Goal: Task Accomplishment & Management: Use online tool/utility

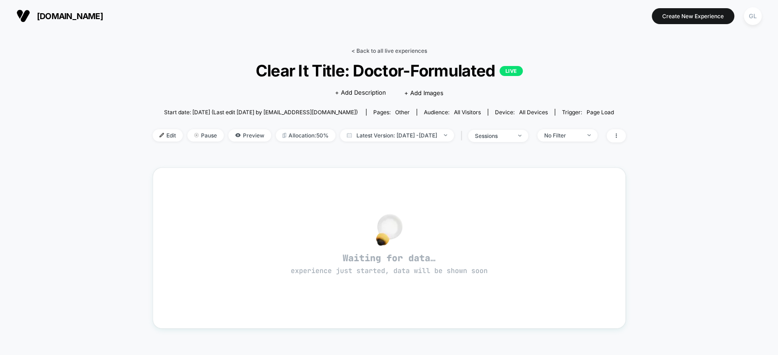
click at [396, 49] on link "< Back to all live experiences" at bounding box center [389, 50] width 76 height 7
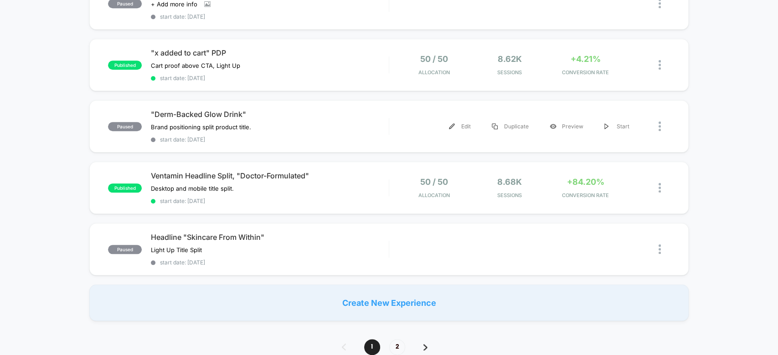
scroll to position [567, 0]
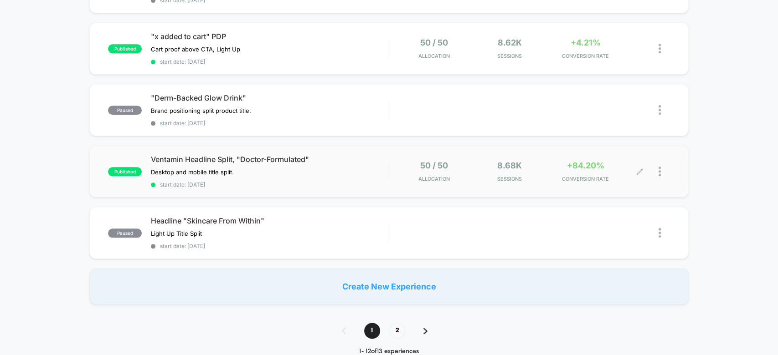
click at [391, 162] on div "50 / 50 Allocation 8.68k Sessions +84.20% CONVERSION RATE" at bounding box center [529, 171] width 280 height 21
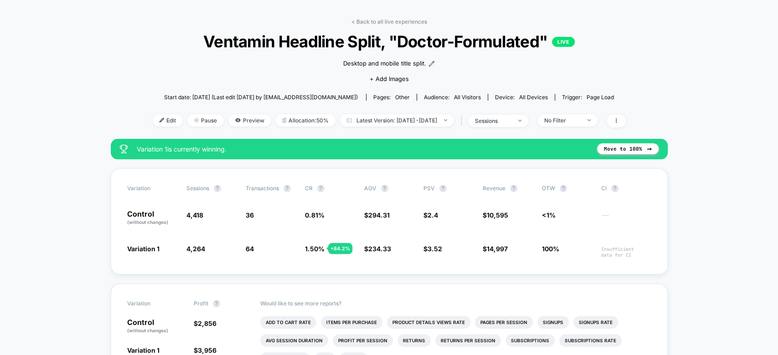
scroll to position [31, 0]
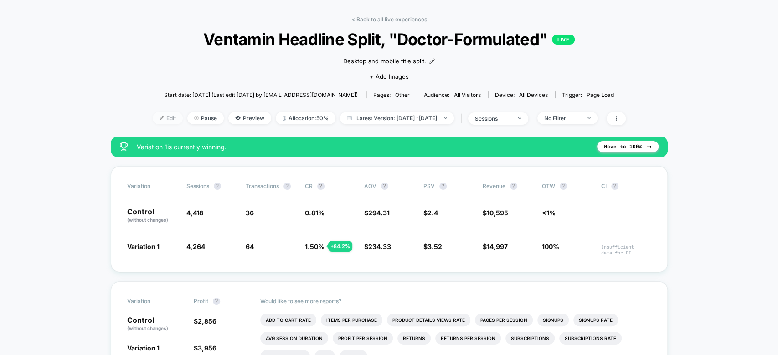
click at [154, 121] on span "Edit" at bounding box center [168, 118] width 30 height 12
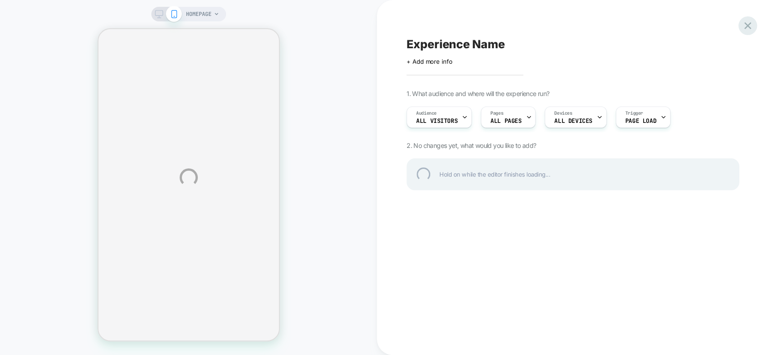
click at [745, 26] on div at bounding box center [747, 25] width 19 height 19
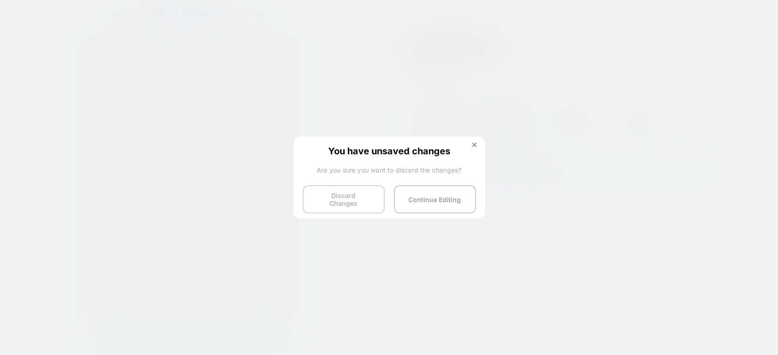
click at [362, 188] on button "Discard Changes" at bounding box center [344, 199] width 82 height 28
